Goal: Information Seeking & Learning: Learn about a topic

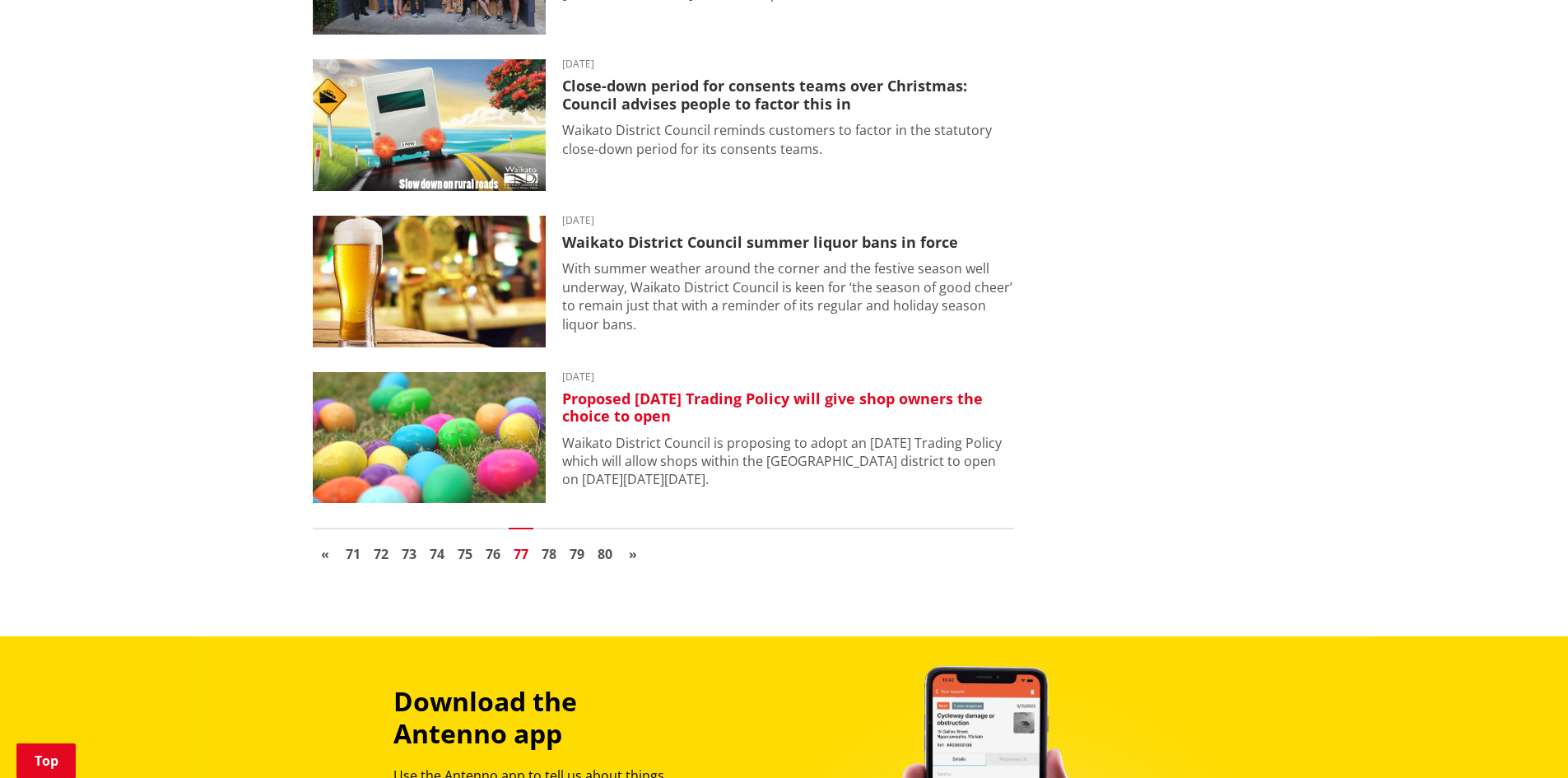
scroll to position [2599, 0]
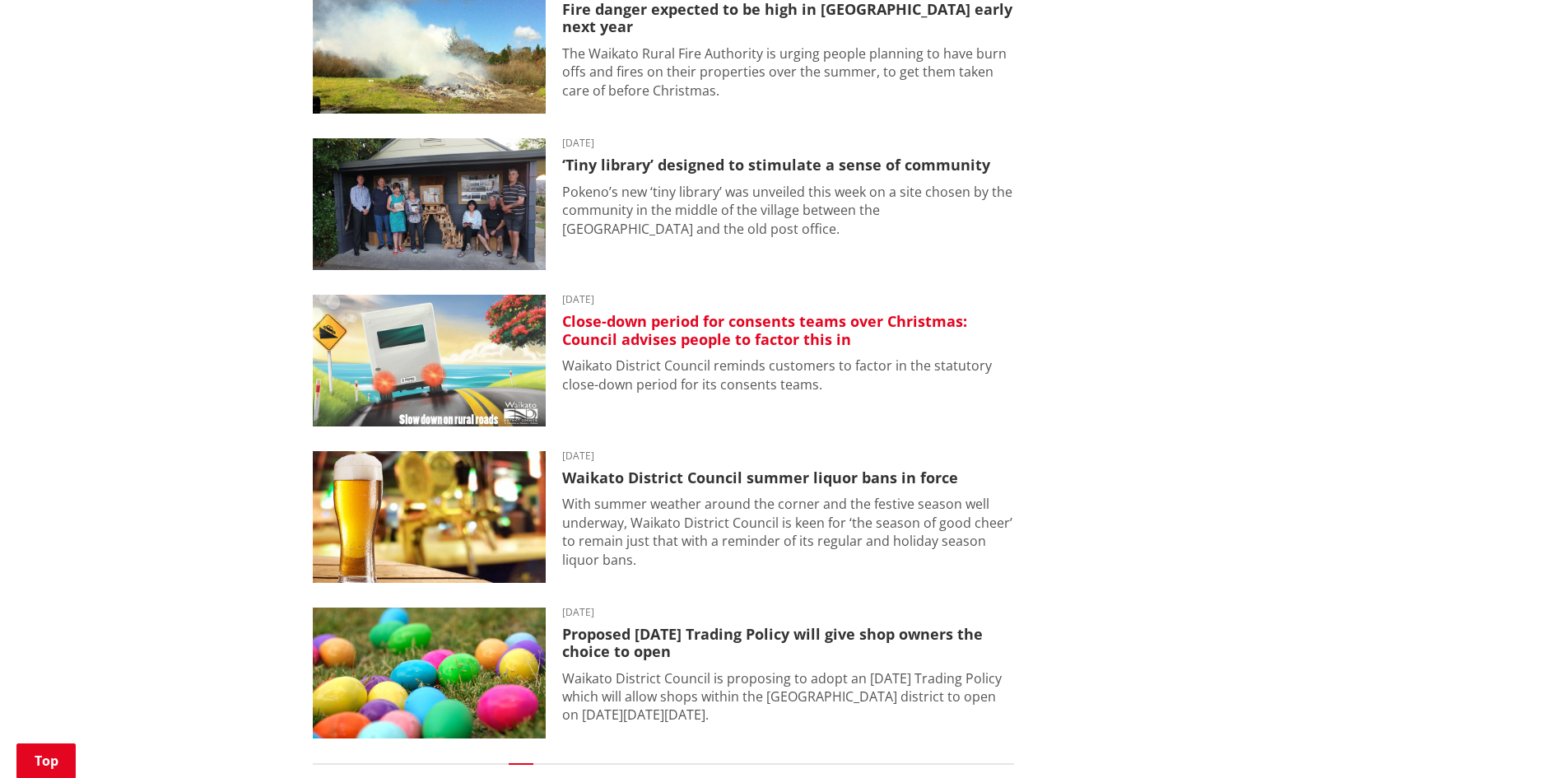
click at [617, 320] on h3 "Close-down period for consents teams over Christmas: Council advises people to …" at bounding box center [788, 330] width 451 height 36
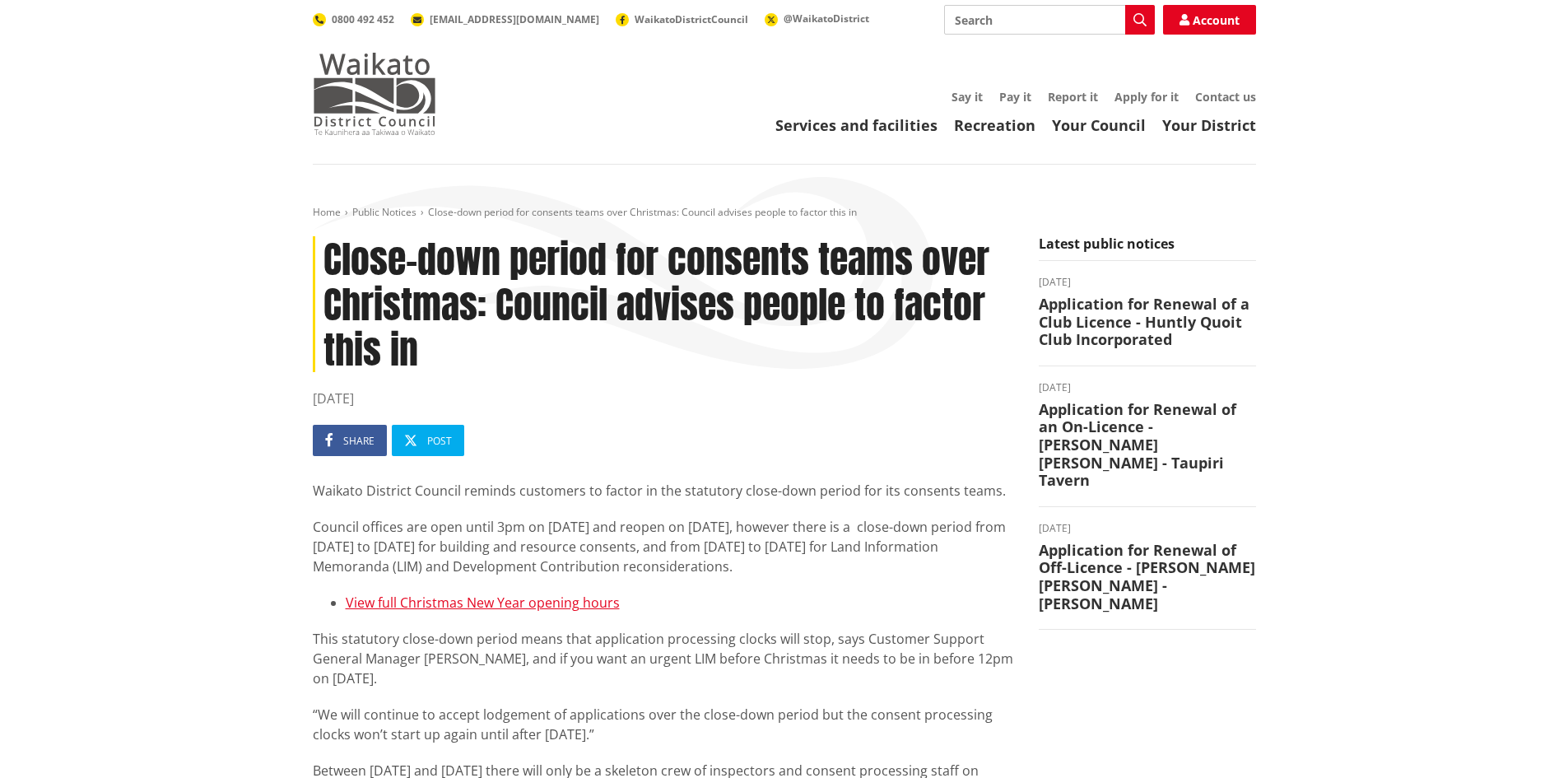
click at [349, 80] on img at bounding box center [375, 93] width 123 height 82
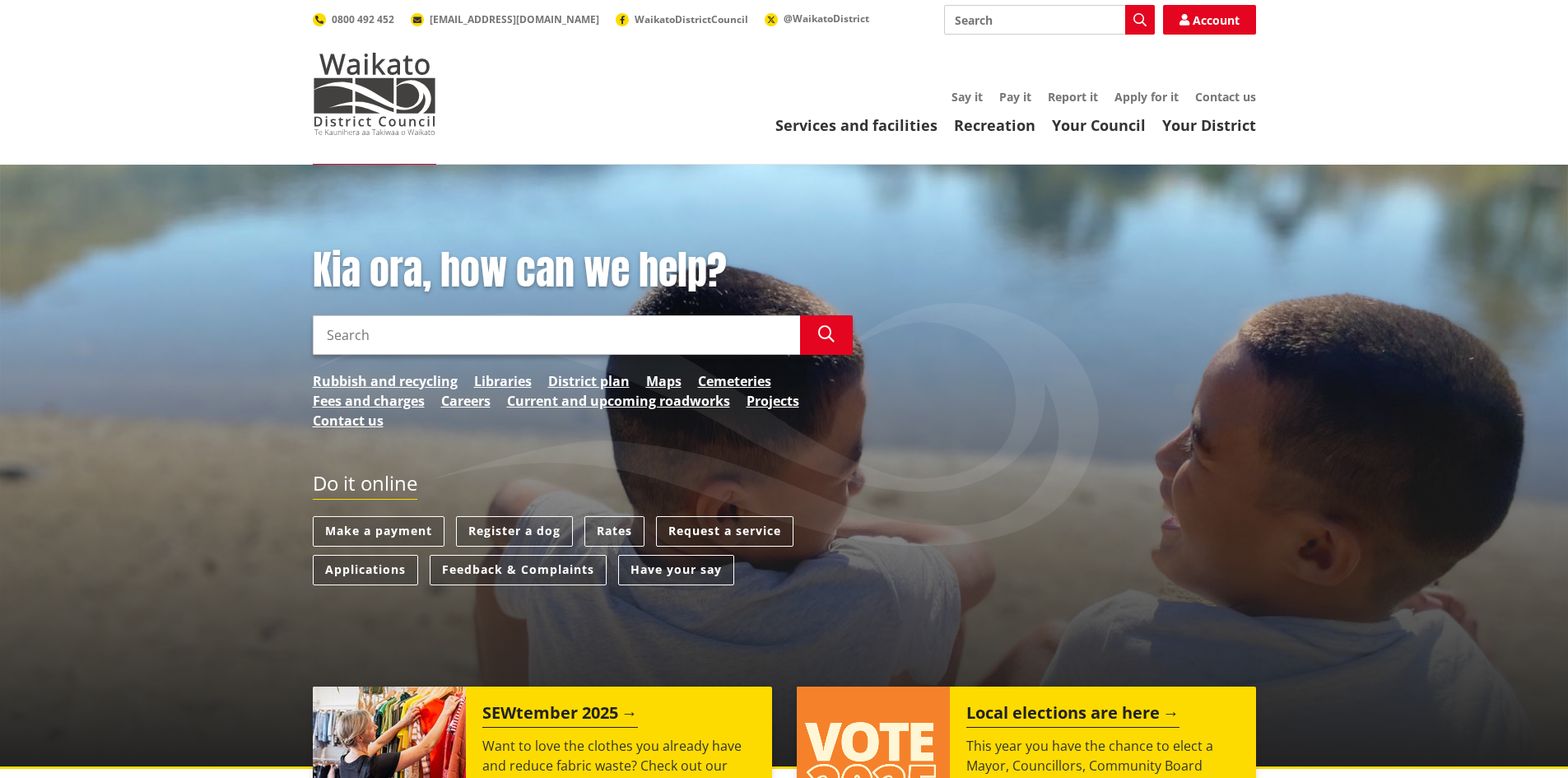
click at [606, 350] on input "Search" at bounding box center [557, 334] width 488 height 39
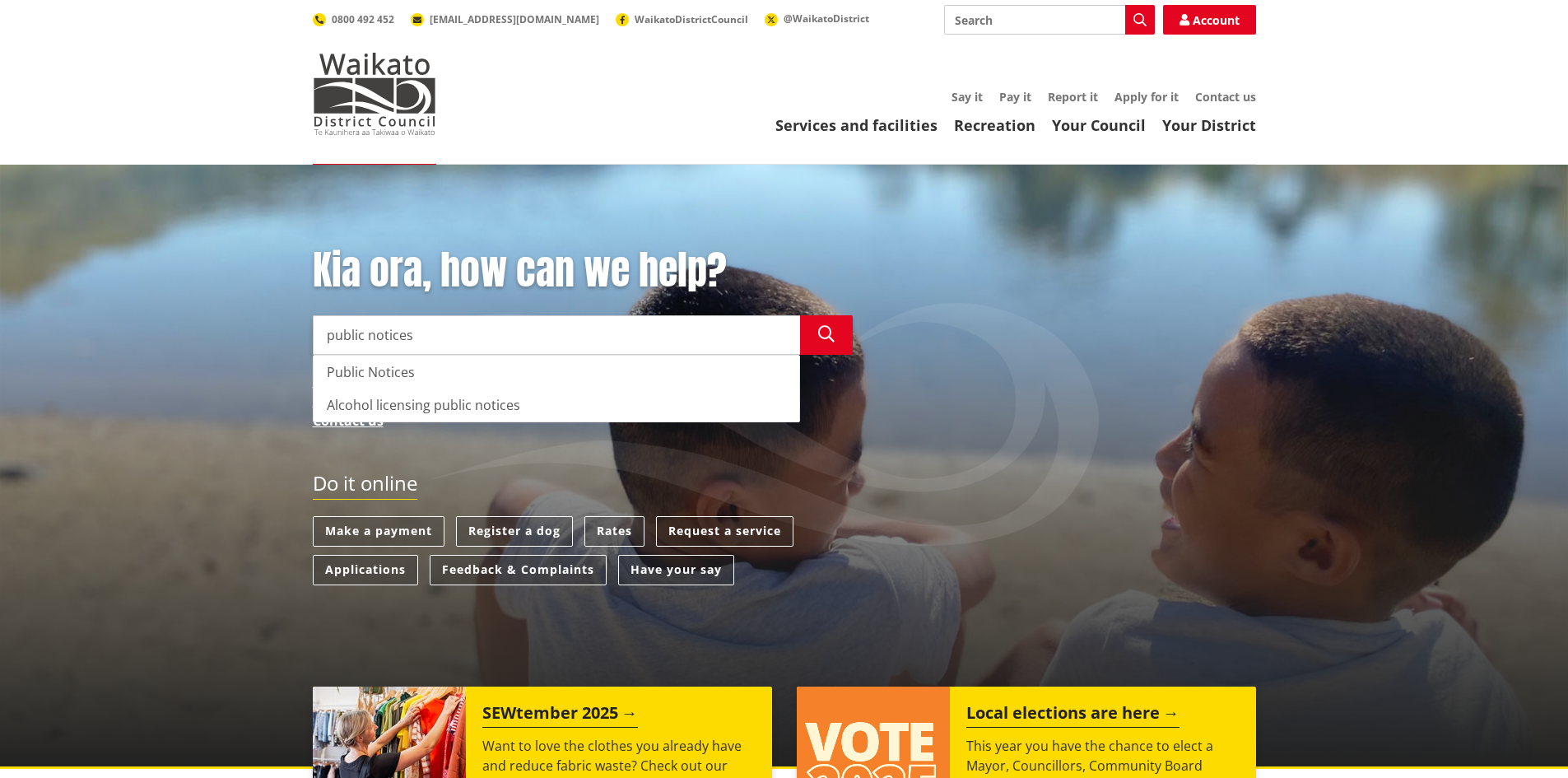
type input "public notices"
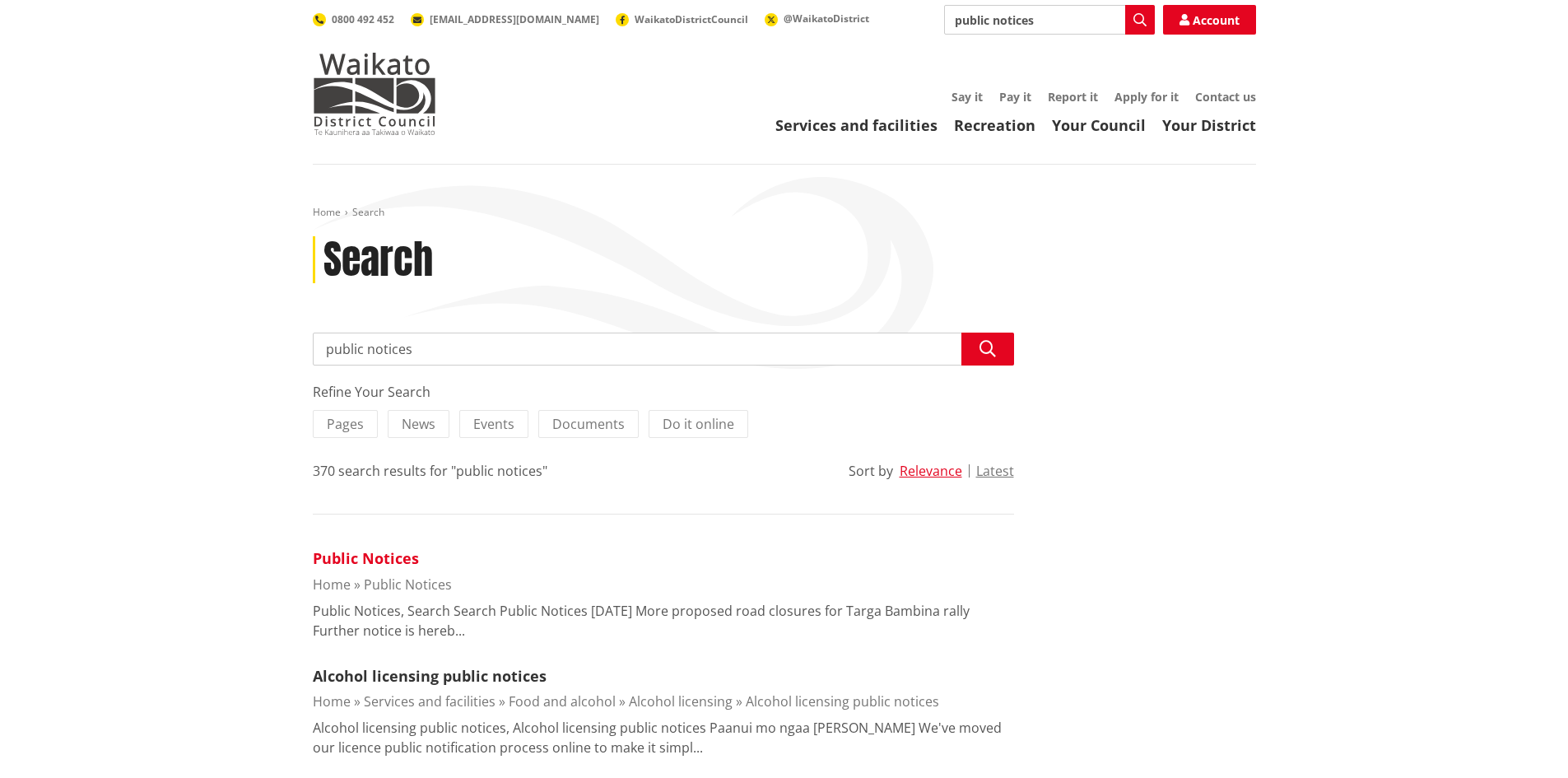
click at [370, 563] on link "Public Notices" at bounding box center [366, 558] width 107 height 20
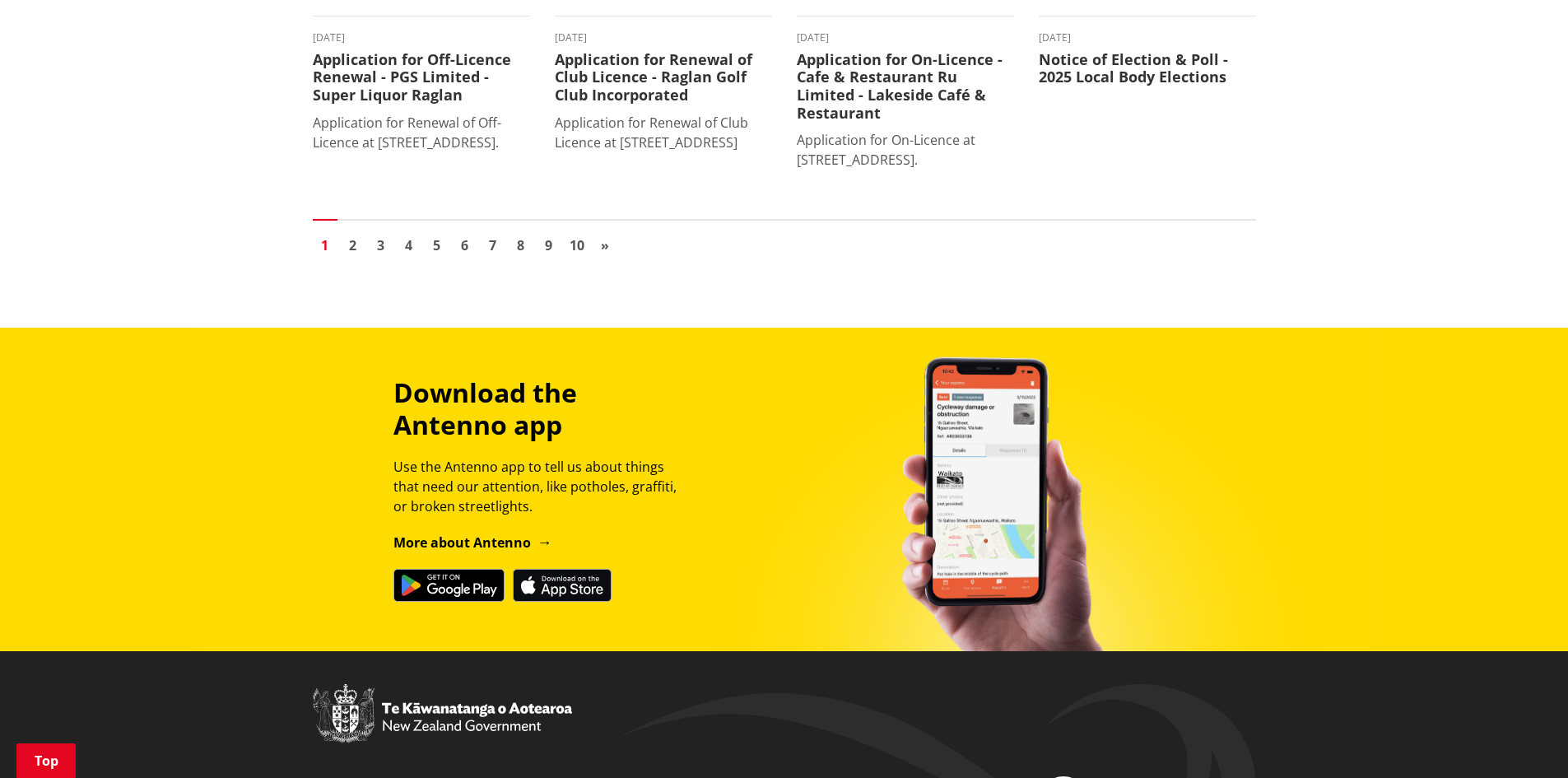
scroll to position [1509, 0]
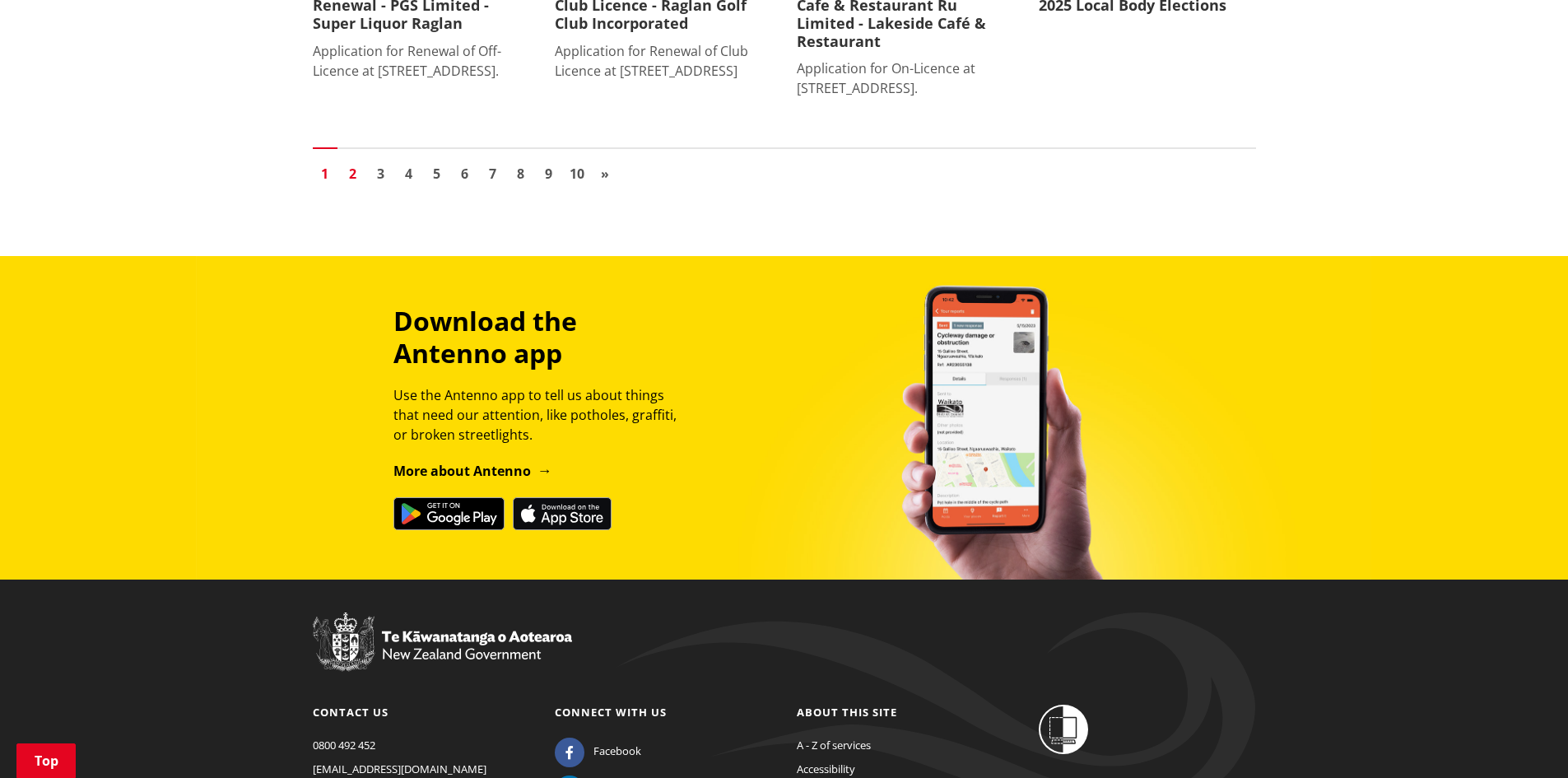
click at [354, 163] on link "2" at bounding box center [353, 174] width 25 height 25
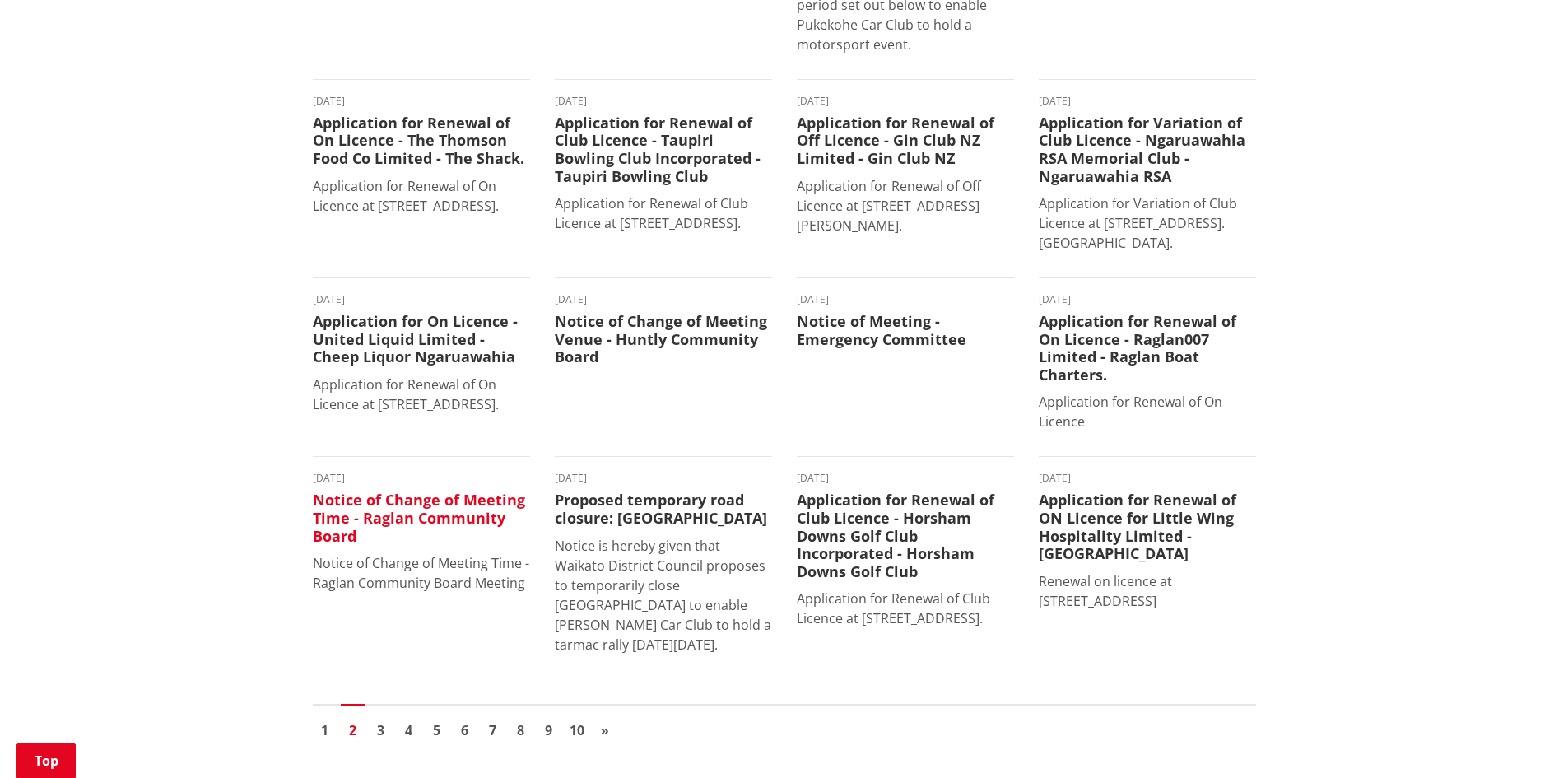
scroll to position [974, 0]
click at [410, 719] on link "4" at bounding box center [409, 731] width 25 height 25
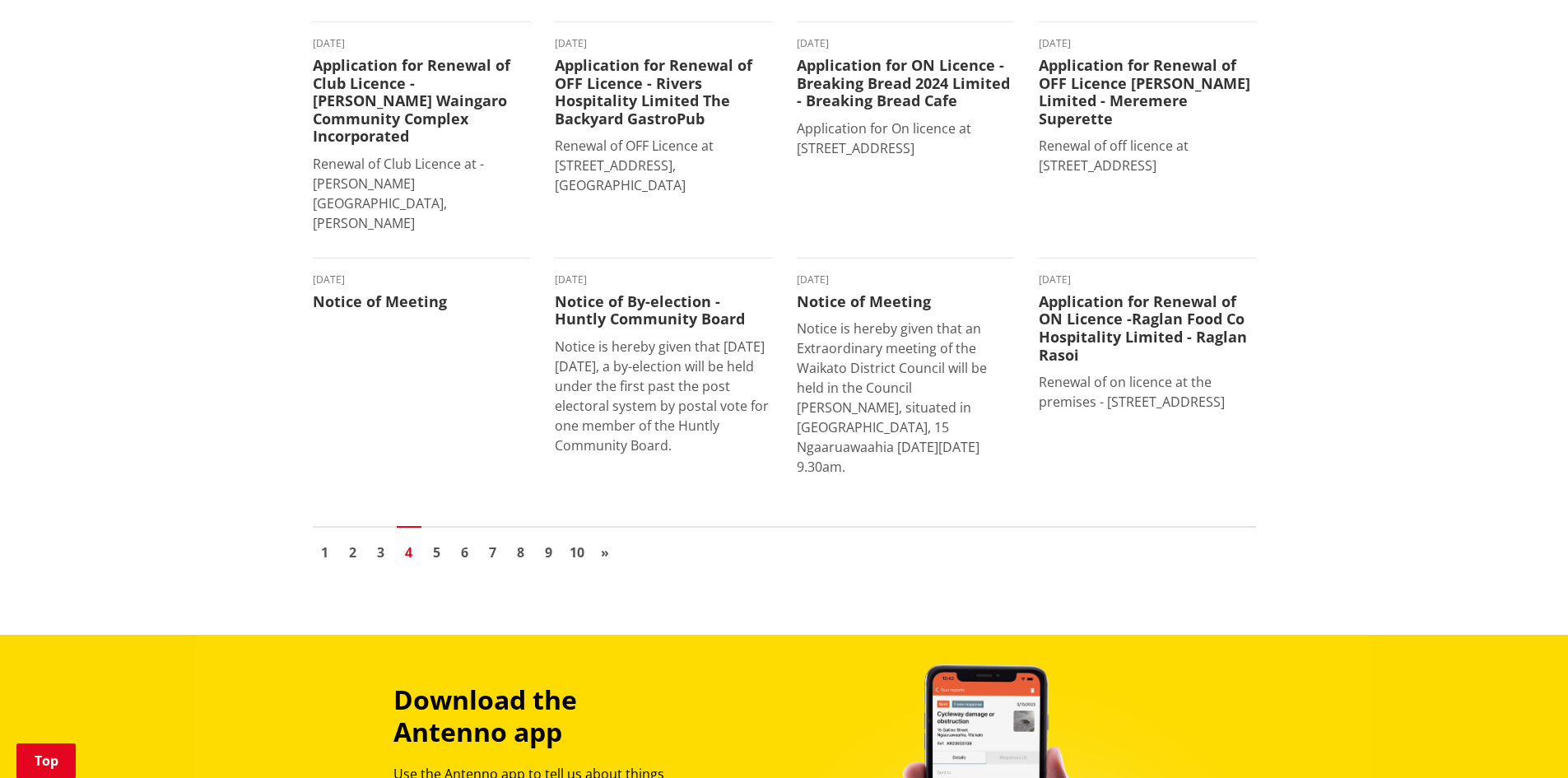
scroll to position [1509, 0]
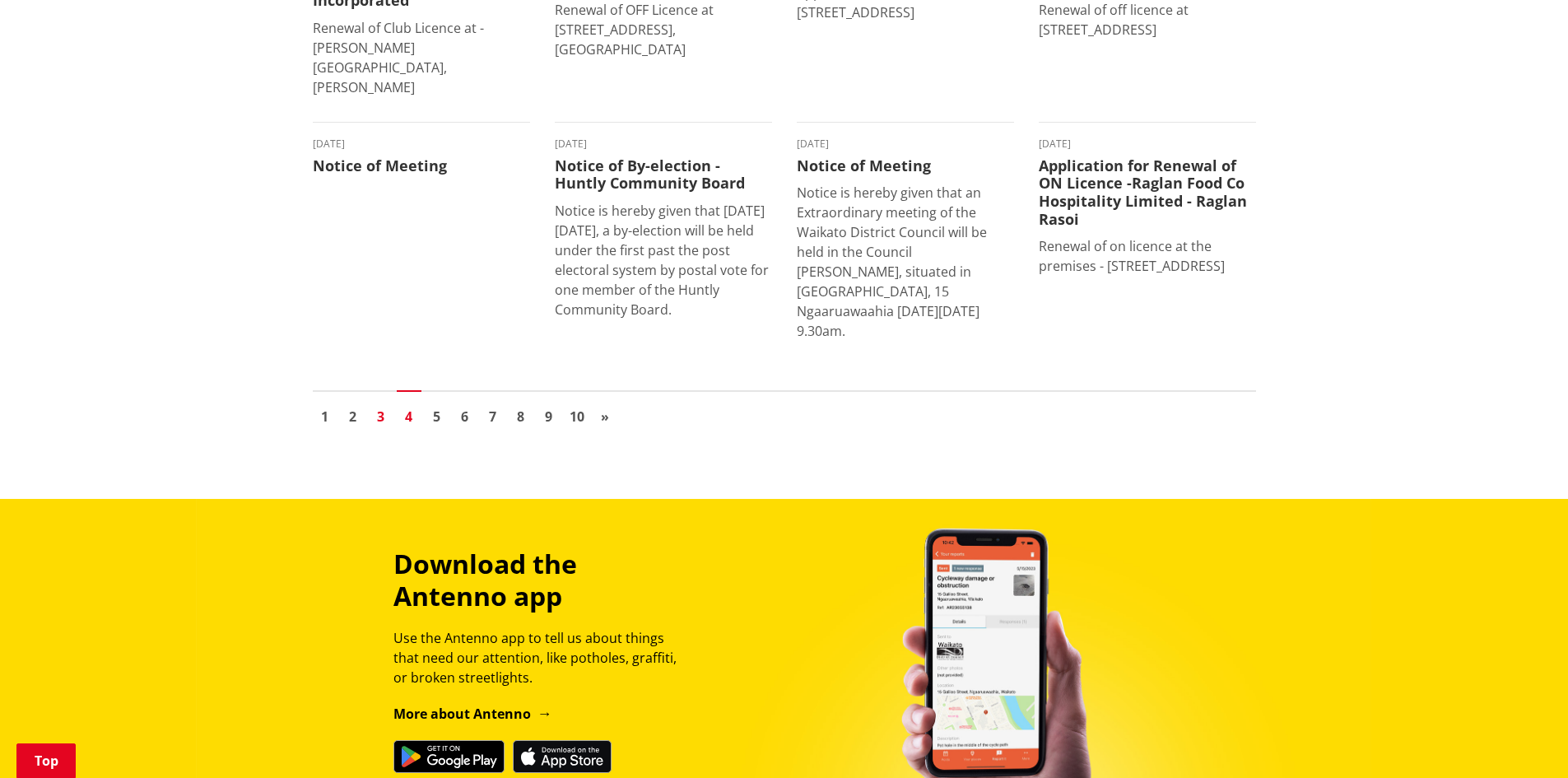
click at [382, 404] on link "3" at bounding box center [381, 417] width 25 height 25
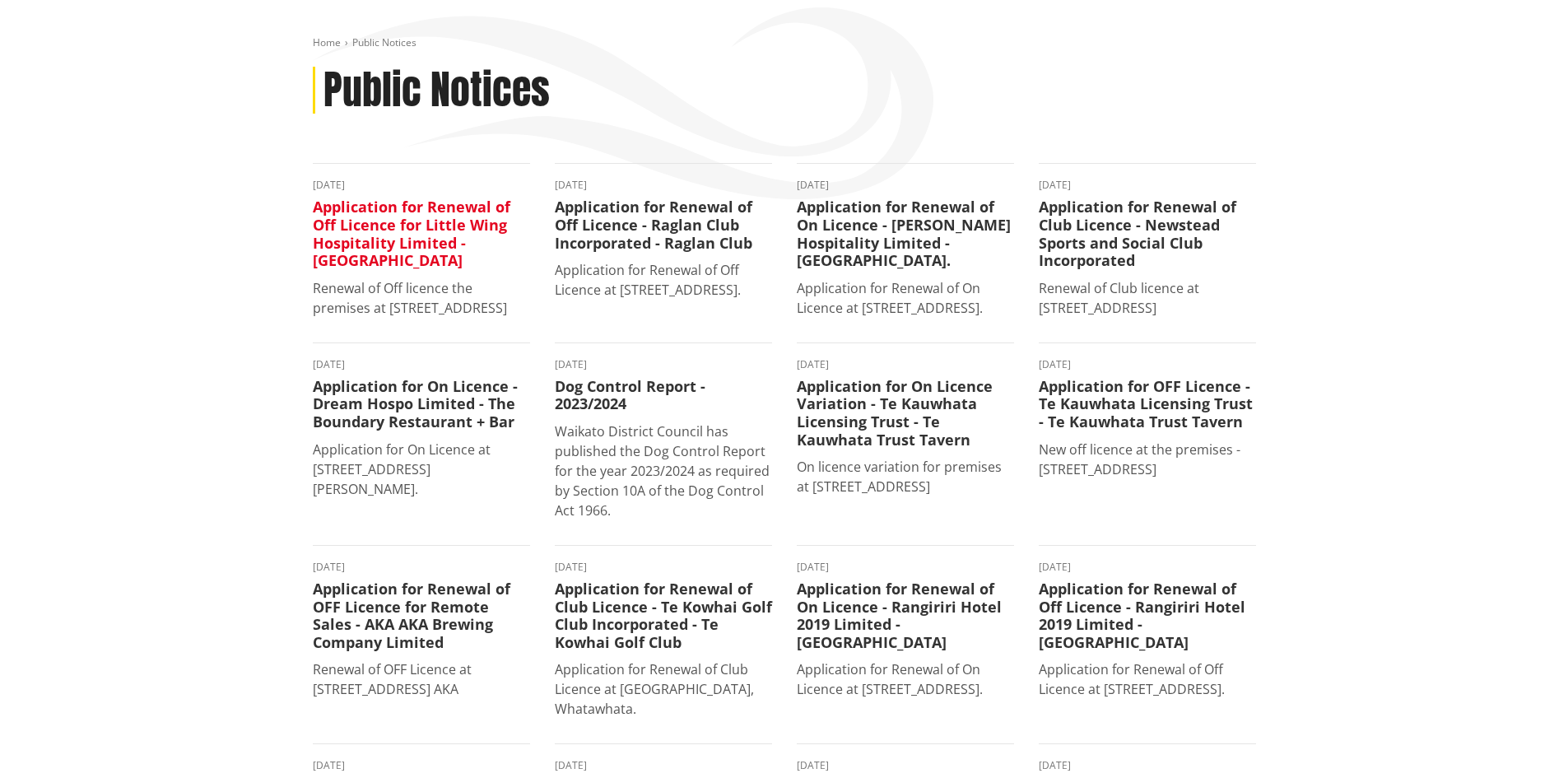
scroll to position [137, 0]
